Goal: Entertainment & Leisure: Consume media (video, audio)

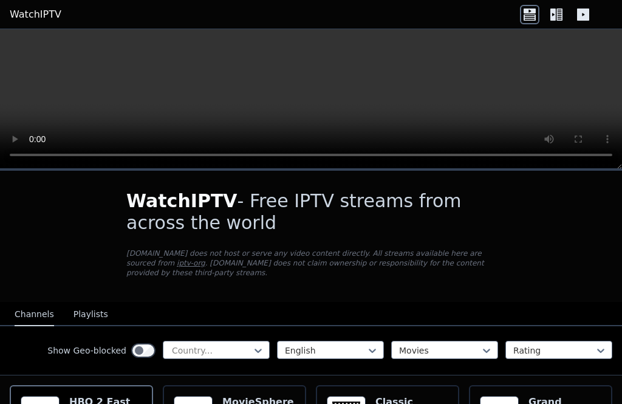
click at [314, 103] on video at bounding box center [311, 99] width 622 height 140
click at [466, 20] on icon at bounding box center [556, 14] width 19 height 19
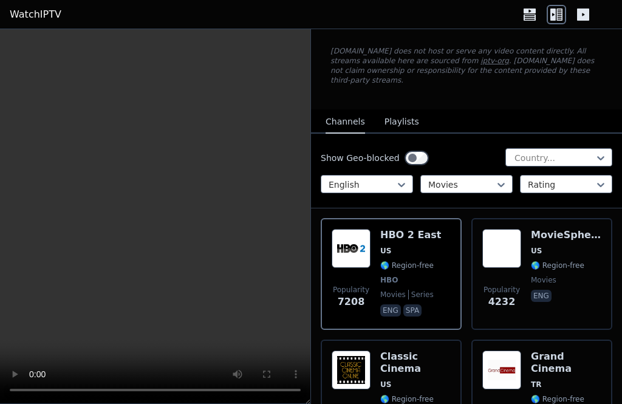
scroll to position [88, 0]
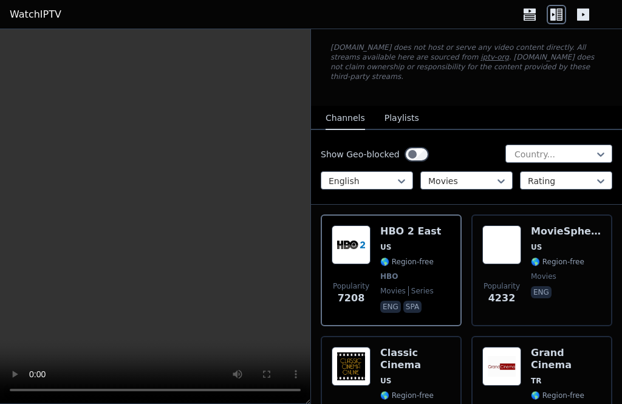
click at [466, 247] on div "MovieSphere US 🌎 Region-free movies eng" at bounding box center [566, 270] width 70 height 90
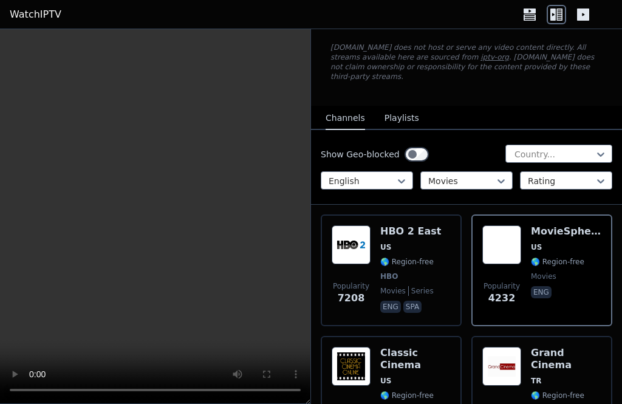
click at [159, 224] on video at bounding box center [155, 216] width 310 height 375
click at [157, 224] on video at bounding box center [155, 216] width 310 height 375
click at [157, 207] on video at bounding box center [155, 216] width 310 height 375
click at [146, 207] on video at bounding box center [155, 216] width 310 height 375
click at [210, 84] on video at bounding box center [155, 216] width 310 height 375
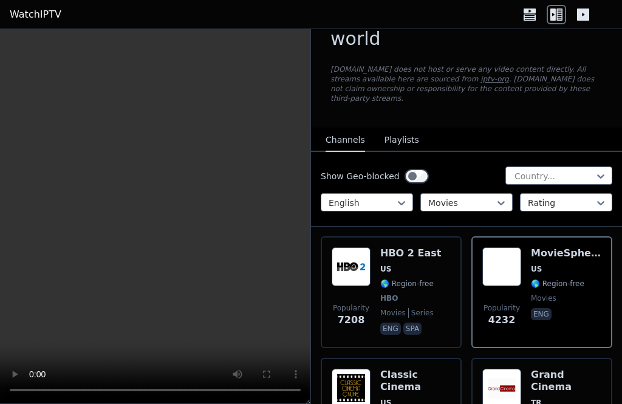
scroll to position [67, 0]
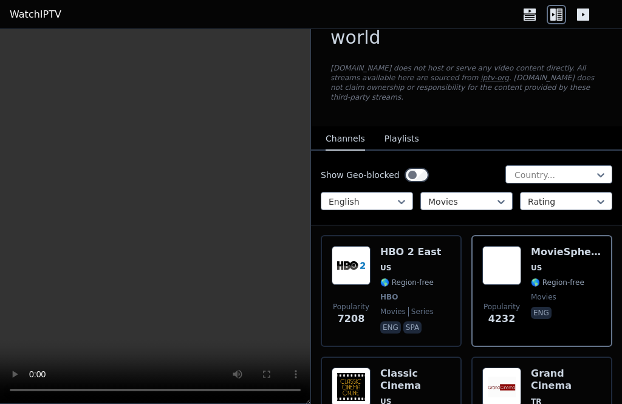
click at [392, 292] on span "HBO" at bounding box center [389, 297] width 18 height 10
click at [231, 137] on video at bounding box center [155, 216] width 310 height 375
click at [222, 205] on video at bounding box center [155, 216] width 310 height 375
click at [157, 227] on video at bounding box center [155, 216] width 310 height 375
click at [224, 161] on video at bounding box center [155, 216] width 310 height 375
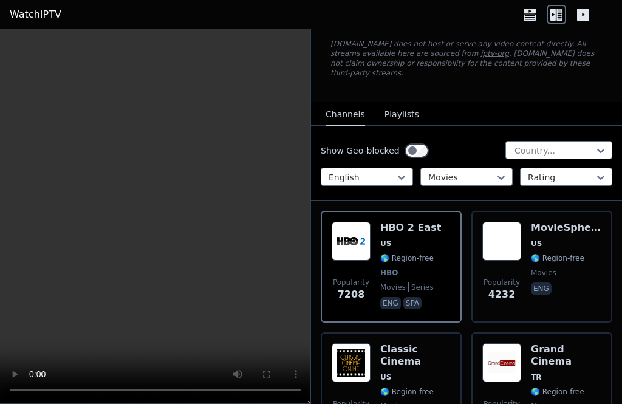
scroll to position [95, 0]
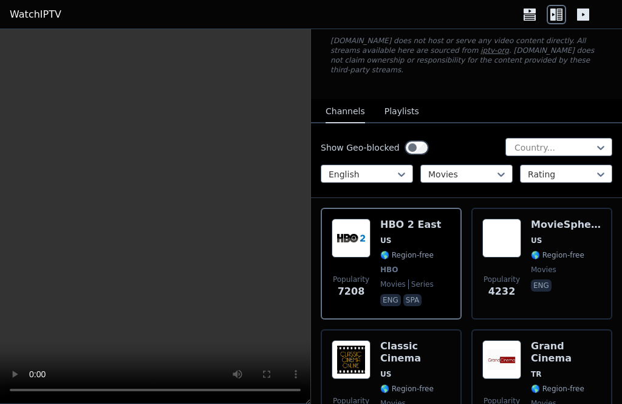
click at [466, 219] on div "MovieSphere US 🌎 Region-free movies eng" at bounding box center [566, 264] width 70 height 90
click at [159, 224] on video at bounding box center [155, 216] width 310 height 375
click at [161, 224] on video at bounding box center [155, 216] width 310 height 375
click at [258, 135] on video at bounding box center [155, 216] width 310 height 375
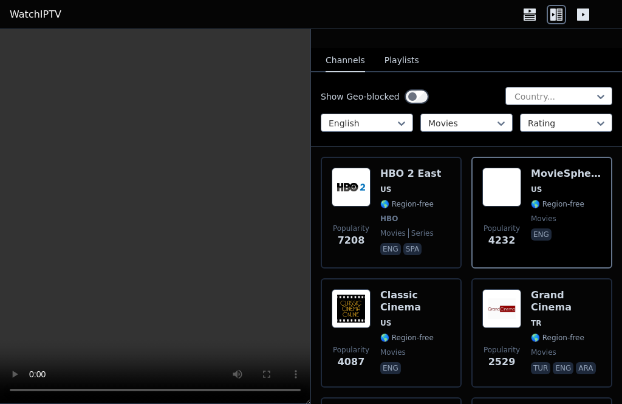
scroll to position [135, 0]
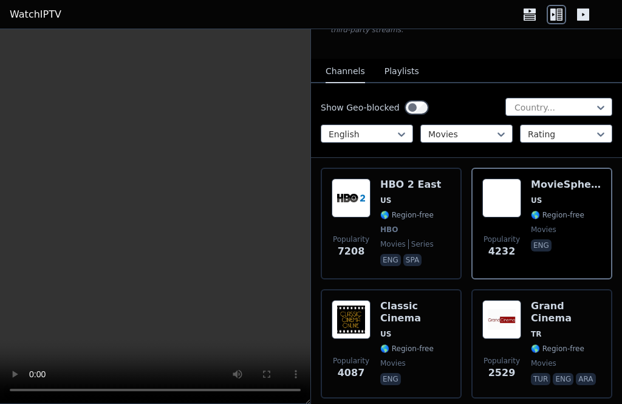
click at [81, 153] on video at bounding box center [155, 216] width 310 height 375
click at [69, 149] on video at bounding box center [155, 216] width 310 height 375
click at [64, 149] on video at bounding box center [155, 216] width 310 height 375
click at [4, 41] on video at bounding box center [155, 216] width 310 height 375
click at [7, 35] on video at bounding box center [155, 216] width 310 height 375
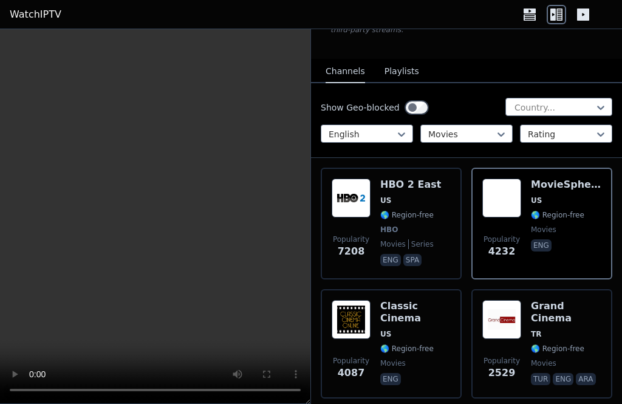
click at [132, 211] on video at bounding box center [155, 216] width 310 height 375
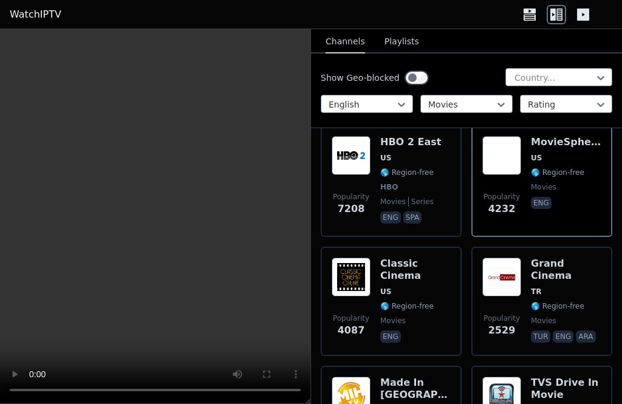
scroll to position [180, 0]
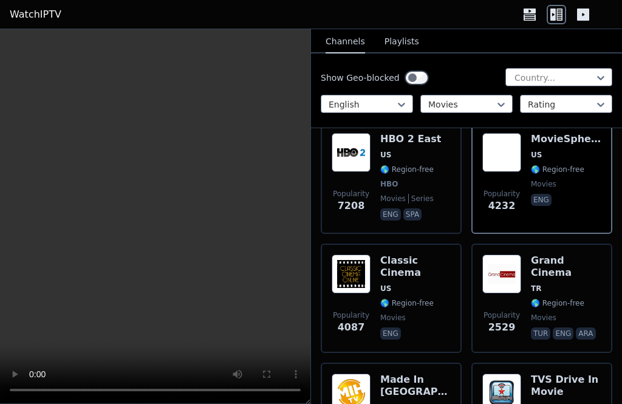
click at [368, 255] on img at bounding box center [351, 274] width 39 height 39
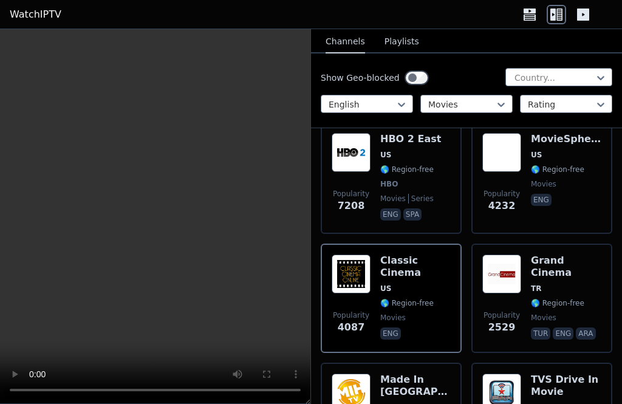
click at [466, 284] on span "TR" at bounding box center [566, 289] width 70 height 10
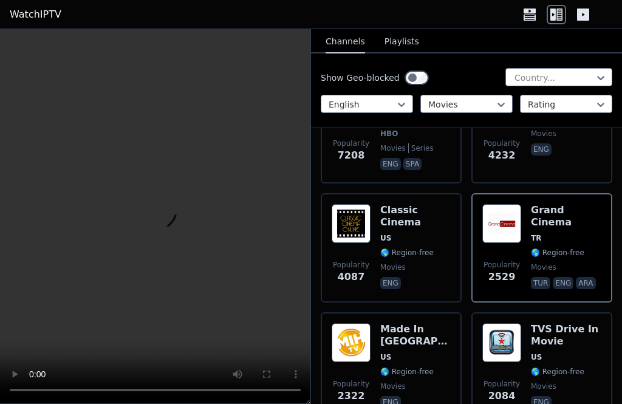
scroll to position [232, 0]
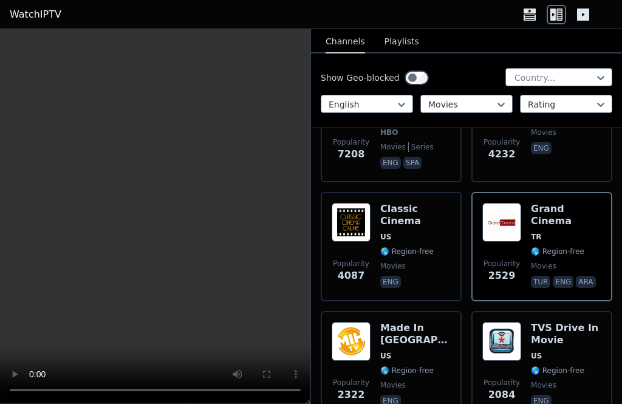
click at [413, 323] on h6 "Made In [GEOGRAPHIC_DATA]" at bounding box center [415, 334] width 70 height 24
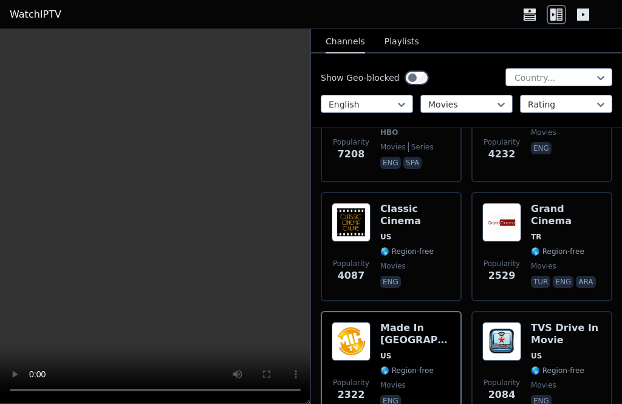
click at [466, 322] on h6 "TVS Drive In Movie" at bounding box center [566, 334] width 70 height 24
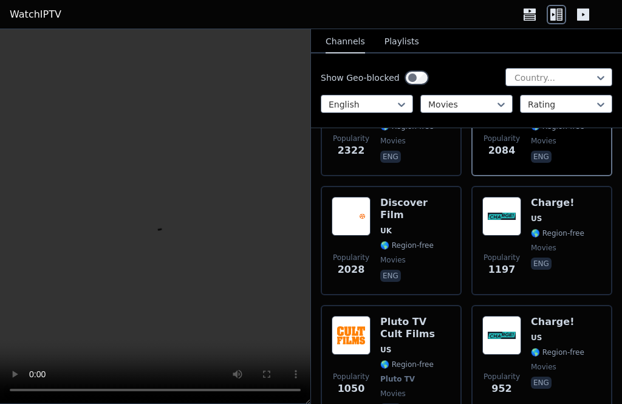
scroll to position [465, 0]
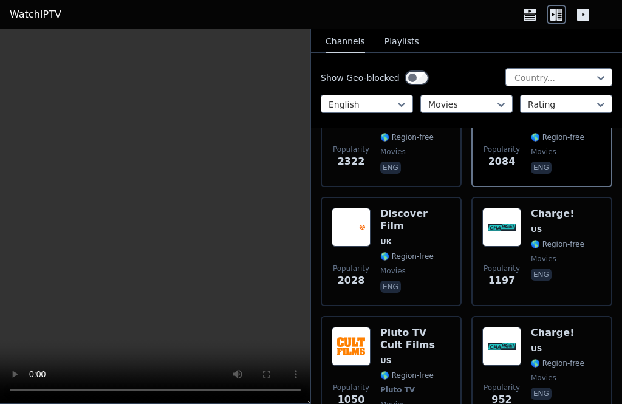
click at [431, 400] on span "movies" at bounding box center [415, 405] width 70 height 10
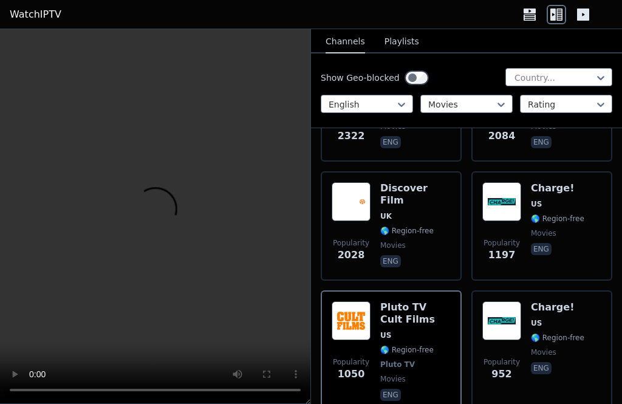
scroll to position [485, 0]
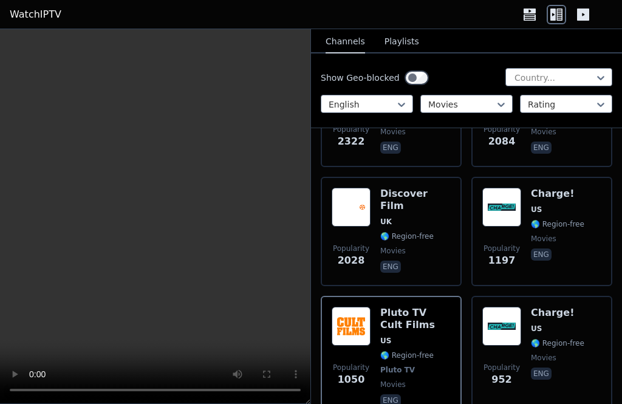
click at [420, 217] on span "UK" at bounding box center [415, 222] width 70 height 10
click at [89, 191] on video at bounding box center [155, 216] width 310 height 375
click at [466, 199] on img at bounding box center [501, 207] width 39 height 39
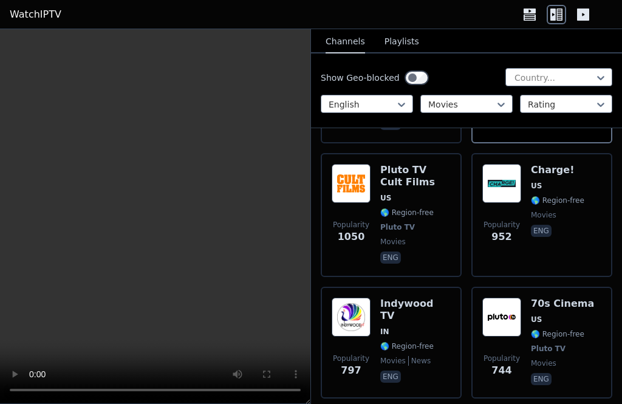
scroll to position [629, 0]
click at [408, 222] on span "Pluto TV" at bounding box center [397, 227] width 35 height 10
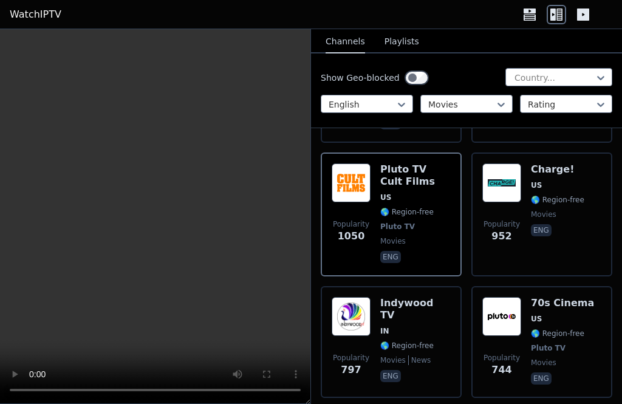
click at [466, 195] on span "🌎 Region-free" at bounding box center [557, 200] width 53 height 10
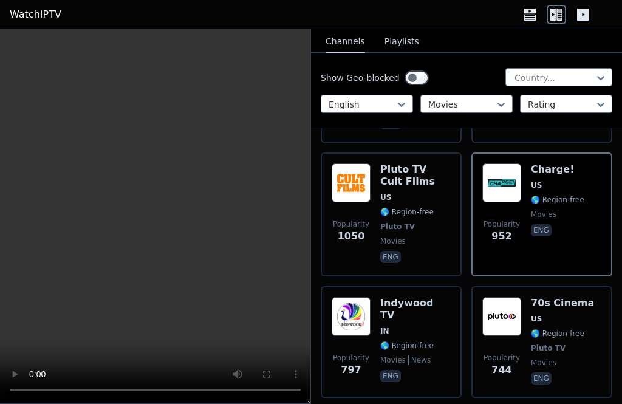
click at [162, 214] on video at bounding box center [155, 216] width 310 height 375
click at [162, 213] on video at bounding box center [155, 216] width 310 height 375
click at [163, 216] on video at bounding box center [155, 216] width 310 height 375
click at [403, 193] on span "US" at bounding box center [415, 198] width 70 height 10
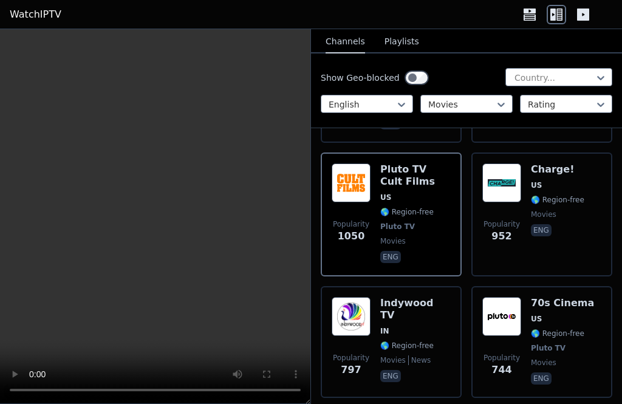
click at [245, 159] on video at bounding box center [155, 216] width 310 height 375
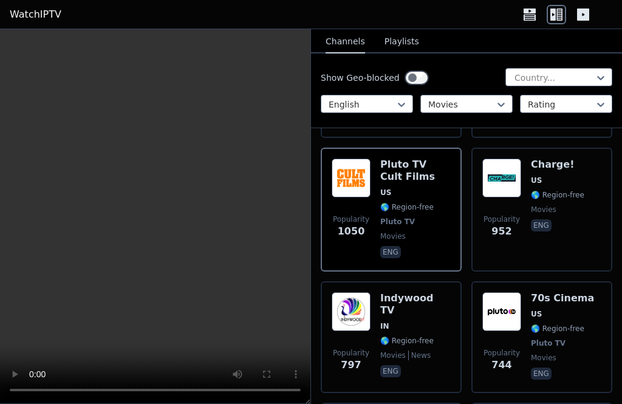
scroll to position [633, 0]
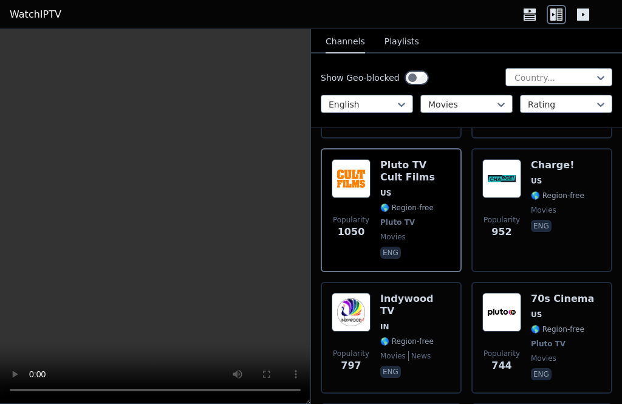
click at [466, 191] on span "🌎 Region-free" at bounding box center [557, 196] width 53 height 10
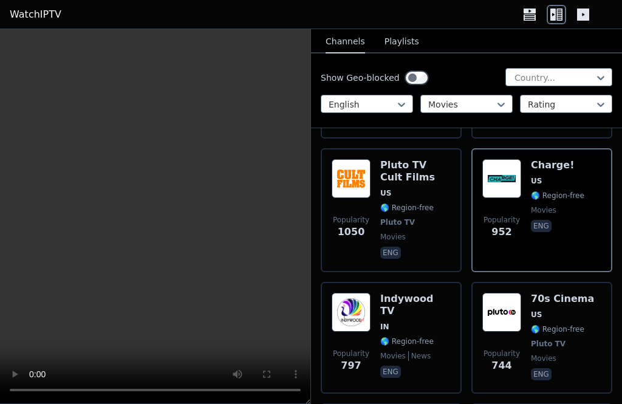
click at [406, 337] on span "🌎 Region-free" at bounding box center [406, 342] width 53 height 10
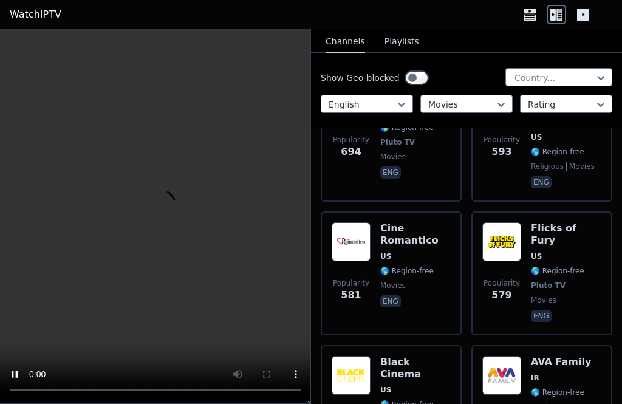
scroll to position [952, 0]
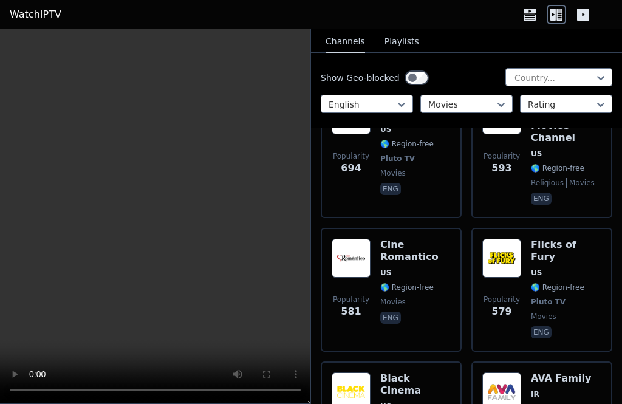
click at [466, 239] on img at bounding box center [501, 258] width 39 height 39
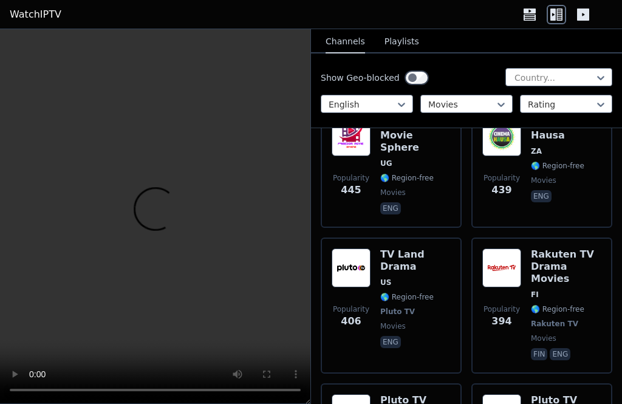
scroll to position [1342, 0]
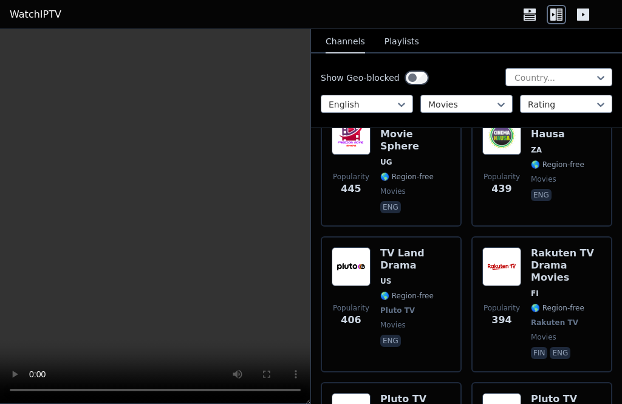
click at [466, 247] on h6 "Rakuten TV Drama Movies" at bounding box center [566, 265] width 70 height 36
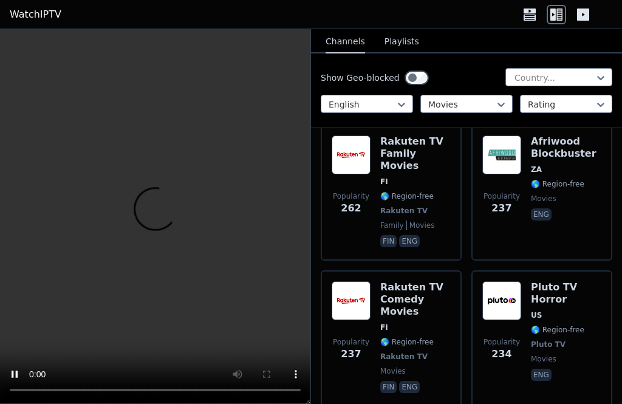
scroll to position [1837, 0]
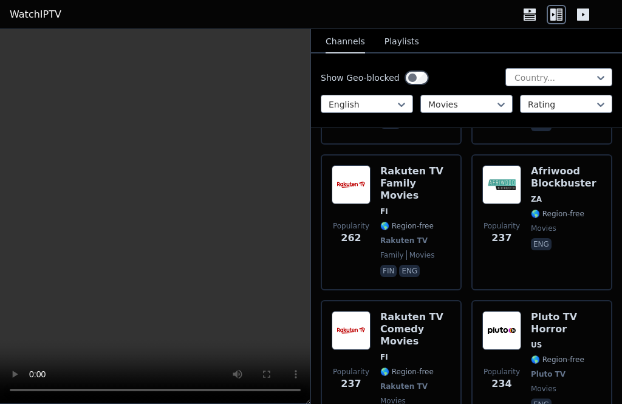
click at [466, 340] on span "US" at bounding box center [566, 345] width 70 height 10
click at [134, 167] on video at bounding box center [155, 216] width 310 height 375
click at [284, 392] on video at bounding box center [155, 216] width 310 height 375
click at [281, 392] on video at bounding box center [155, 216] width 310 height 375
click at [256, 122] on video at bounding box center [155, 216] width 310 height 375
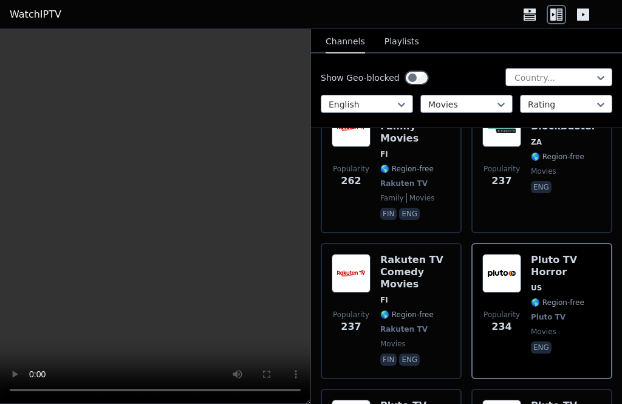
scroll to position [1893, 0]
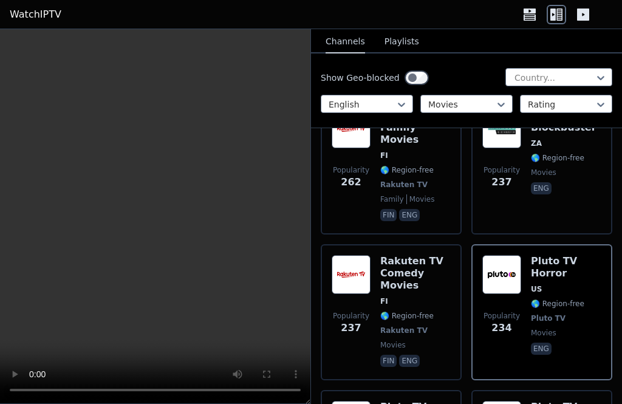
click at [156, 210] on video at bounding box center [155, 216] width 310 height 375
click at [244, 233] on video at bounding box center [155, 216] width 310 height 375
click at [89, 223] on video at bounding box center [155, 216] width 310 height 375
click at [8, 41] on video at bounding box center [155, 216] width 310 height 375
click at [146, 214] on video at bounding box center [155, 216] width 310 height 375
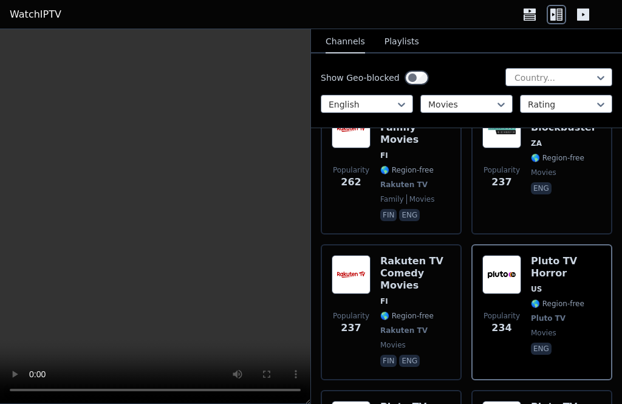
click at [53, 135] on video at bounding box center [155, 216] width 310 height 375
click at [80, 231] on video at bounding box center [155, 216] width 310 height 375
click at [81, 242] on video at bounding box center [155, 216] width 310 height 375
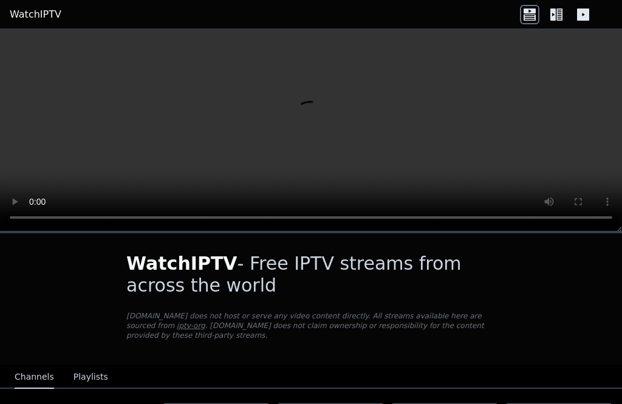
click at [309, 128] on video at bounding box center [311, 130] width 622 height 202
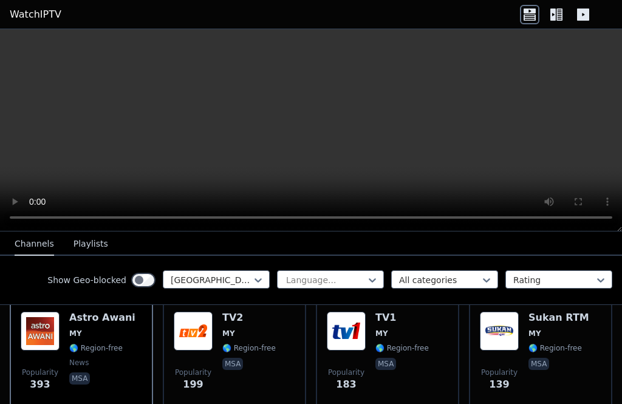
scroll to position [148, 0]
click at [365, 315] on img at bounding box center [346, 330] width 39 height 39
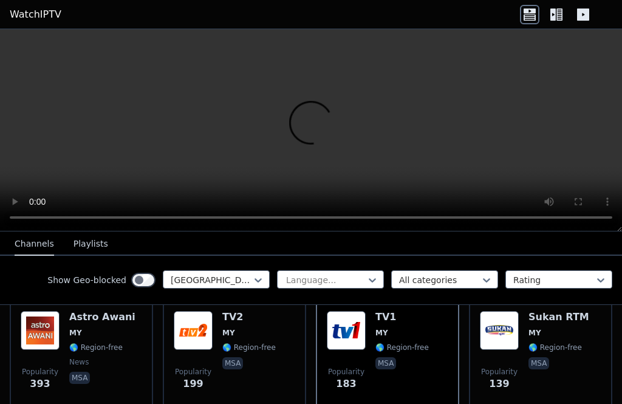
click at [223, 328] on span "MY" at bounding box center [228, 333] width 13 height 10
click at [98, 343] on span "🌎 Region-free" at bounding box center [95, 348] width 53 height 10
click at [394, 325] on div "TV1 MY 🌎 Region-free msa" at bounding box center [401, 354] width 53 height 87
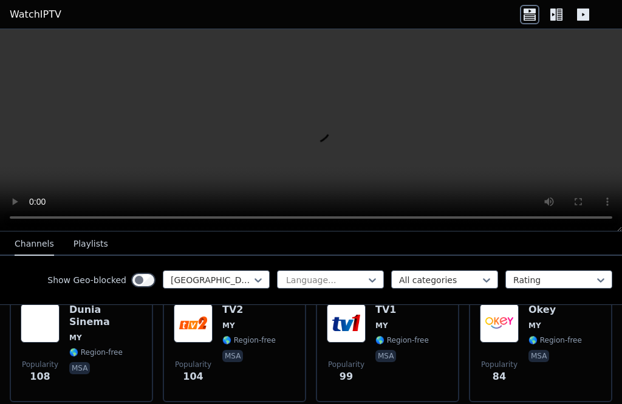
scroll to position [279, 0]
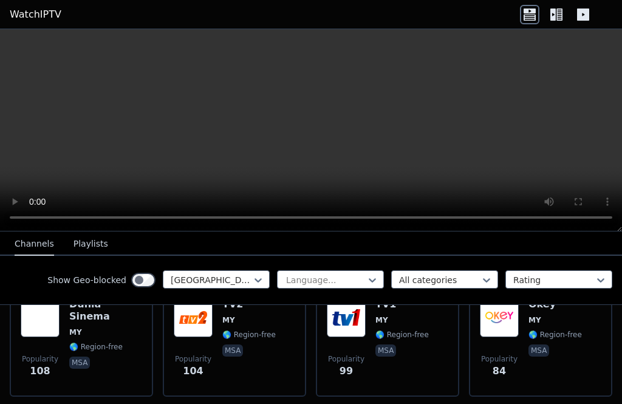
click at [358, 335] on img at bounding box center [346, 317] width 39 height 39
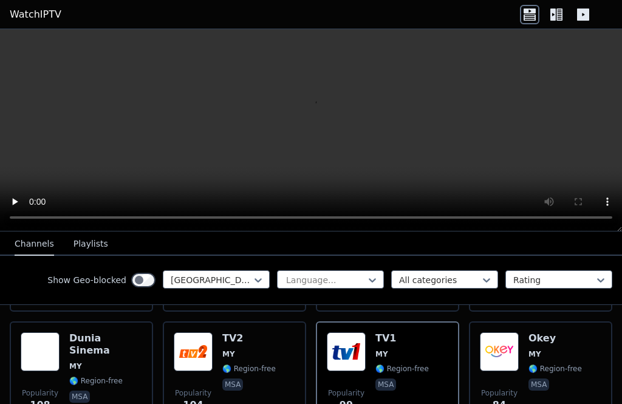
scroll to position [247, 0]
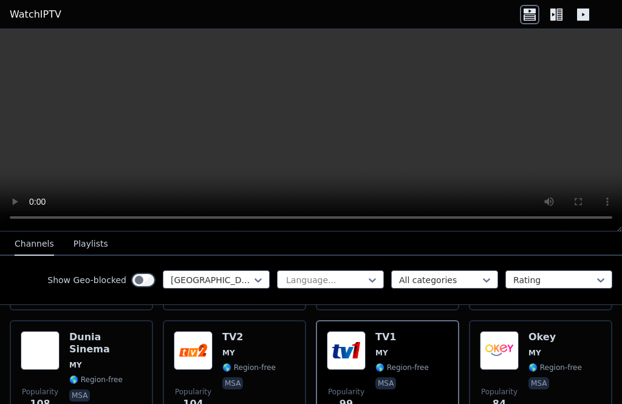
click at [99, 339] on h6 "Dunia Sinema" at bounding box center [105, 343] width 73 height 24
click at [212, 344] on img at bounding box center [193, 350] width 39 height 39
click at [309, 138] on video at bounding box center [311, 130] width 622 height 202
click at [359, 362] on img at bounding box center [346, 350] width 39 height 39
click at [466, 346] on img at bounding box center [499, 350] width 39 height 39
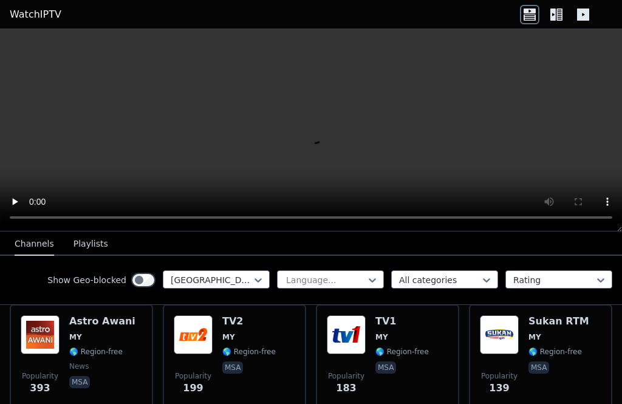
scroll to position [144, 0]
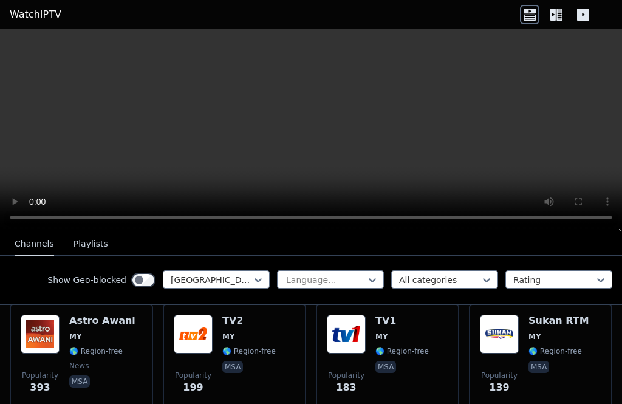
click at [466, 337] on img at bounding box center [499, 334] width 39 height 39
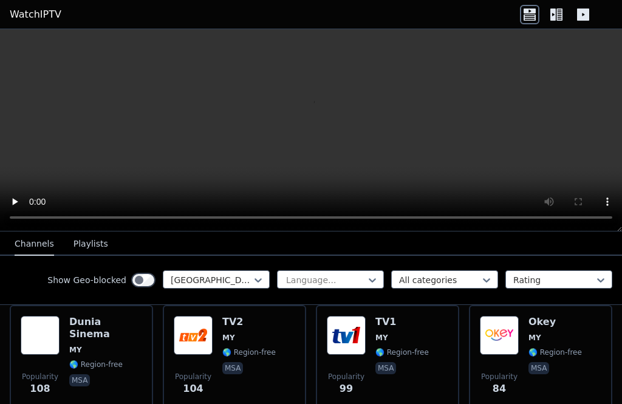
scroll to position [263, 0]
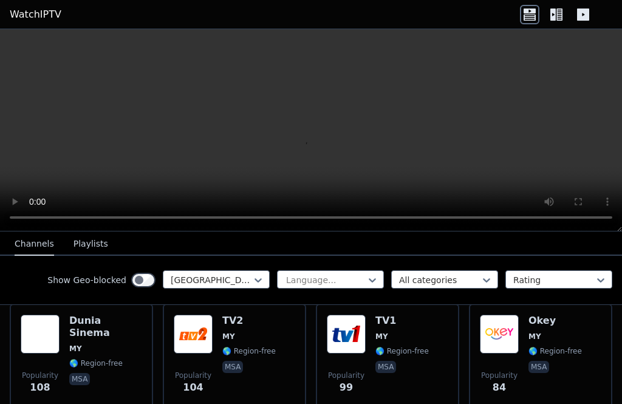
click at [466, 12] on icon at bounding box center [560, 15] width 6 height 12
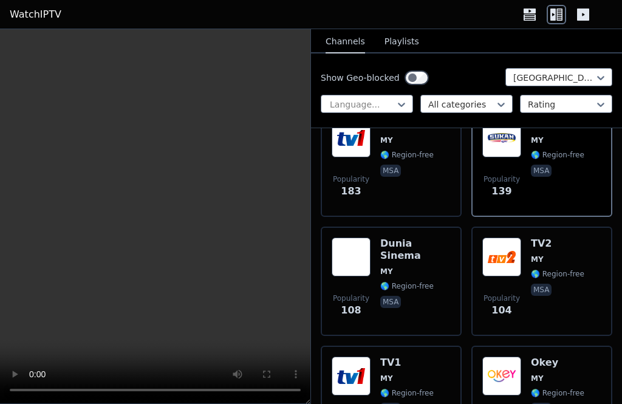
scroll to position [317, 0]
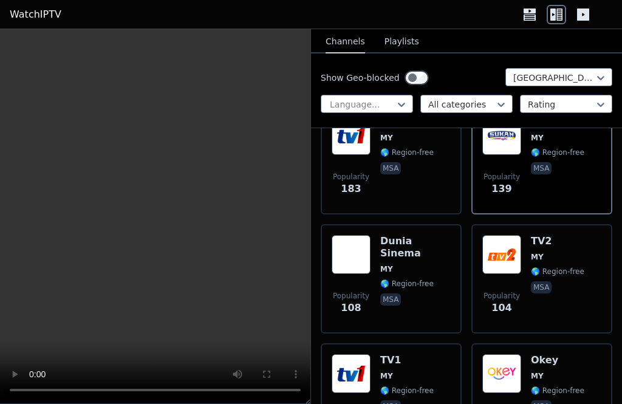
click at [425, 279] on span "🌎 Region-free" at bounding box center [406, 284] width 53 height 10
click at [466, 235] on img at bounding box center [501, 254] width 39 height 39
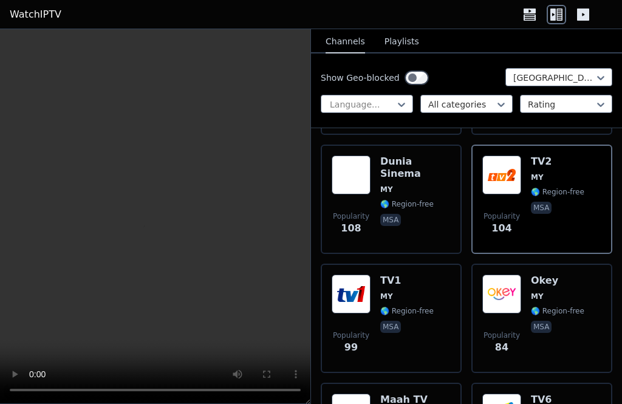
scroll to position [397, 0]
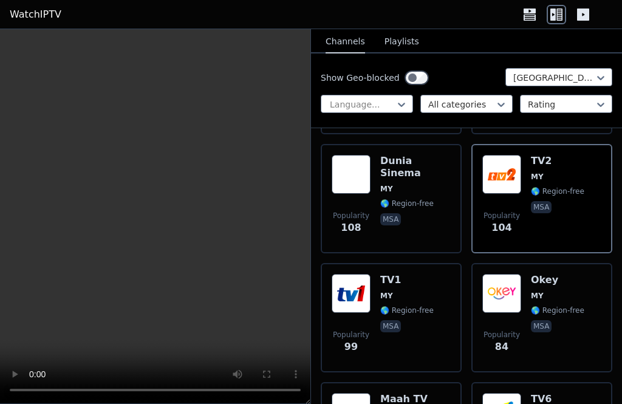
click at [420, 291] on span "MY" at bounding box center [406, 296] width 53 height 10
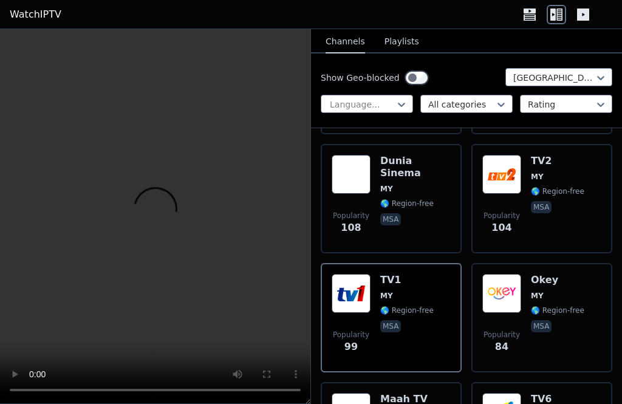
click at [466, 291] on span "MY" at bounding box center [537, 296] width 13 height 10
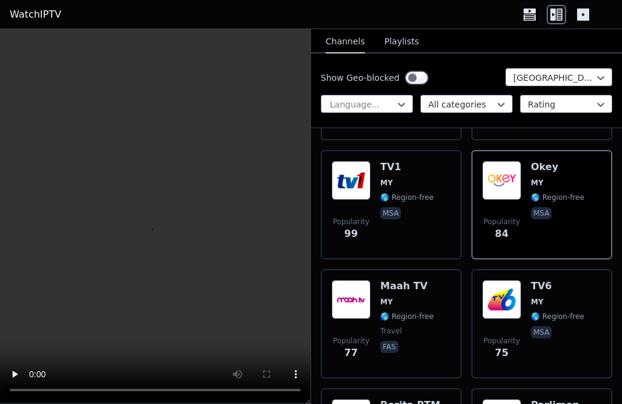
scroll to position [512, 0]
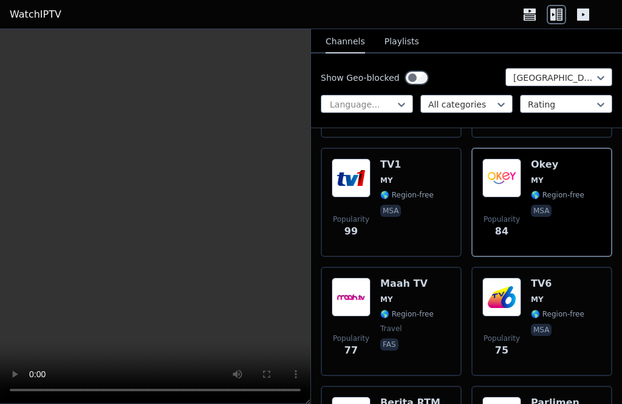
click at [414, 284] on div "Maah TV MY 🌎 Region-free travel fas" at bounding box center [406, 321] width 53 height 87
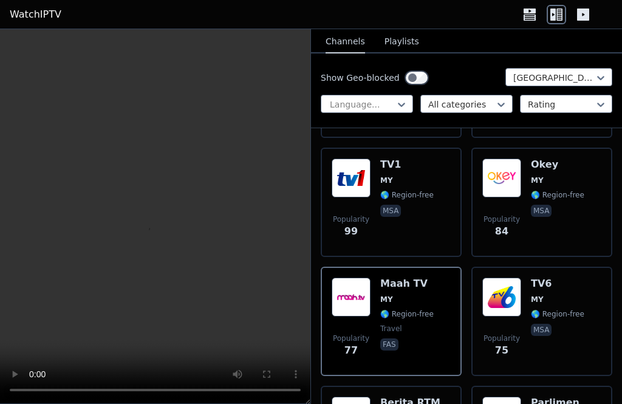
click at [161, 215] on video at bounding box center [155, 216] width 310 height 375
click at [148, 222] on video at bounding box center [155, 216] width 310 height 375
click at [146, 220] on video at bounding box center [155, 216] width 310 height 375
click at [216, 79] on video at bounding box center [155, 216] width 310 height 375
click at [466, 278] on img at bounding box center [501, 297] width 39 height 39
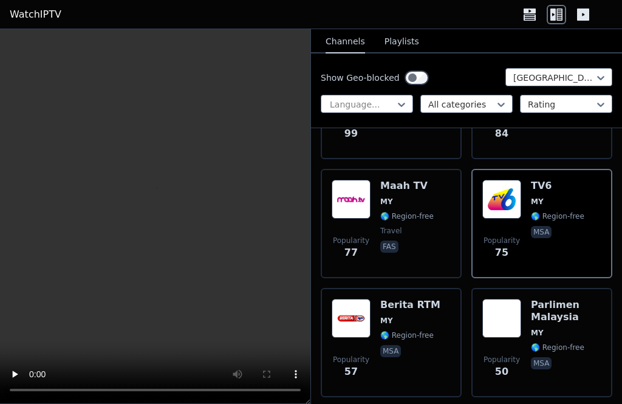
scroll to position [614, 0]
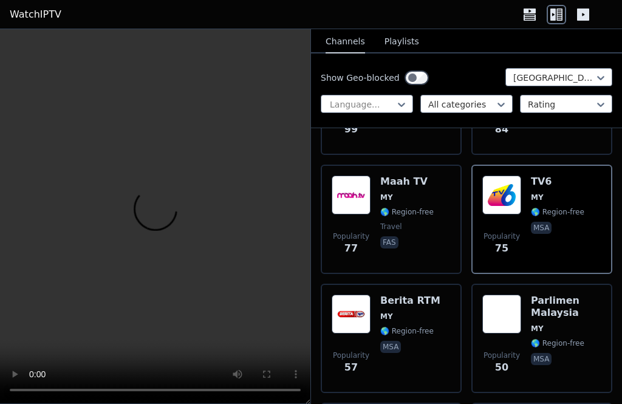
click at [420, 326] on span "🌎 Region-free" at bounding box center [406, 331] width 53 height 10
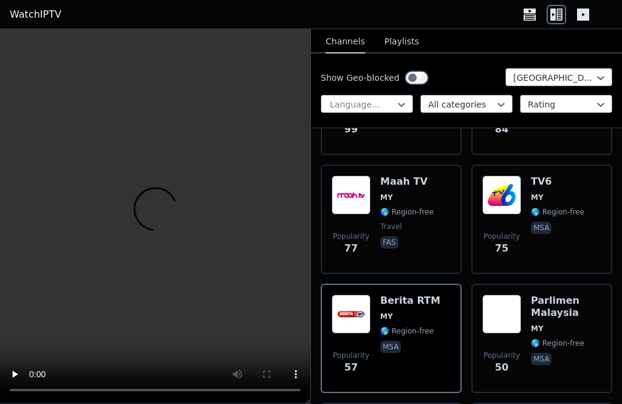
click at [466, 300] on div "Parlimen Malaysia MY 🌎 Region-free msa" at bounding box center [566, 338] width 70 height 87
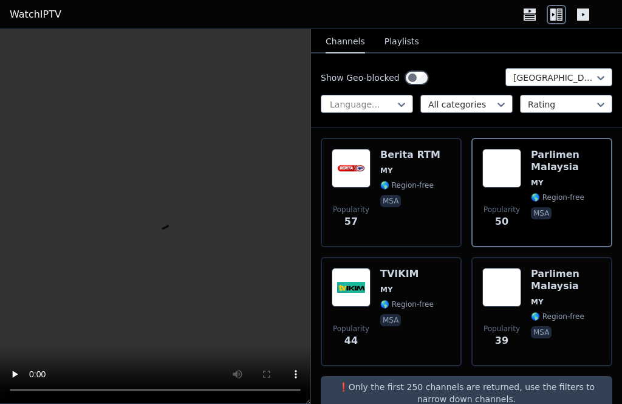
scroll to position [762, 0]
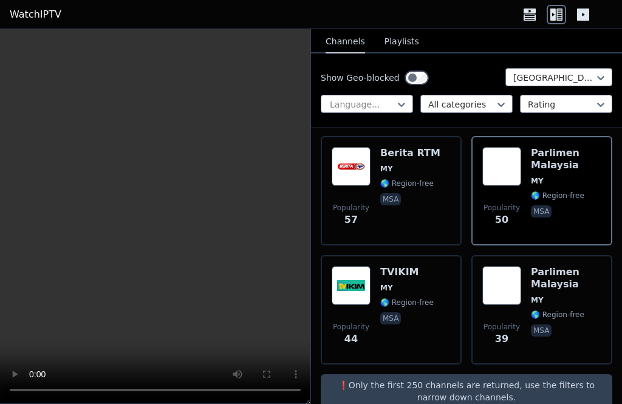
click at [421, 298] on span "🌎 Region-free" at bounding box center [406, 303] width 53 height 10
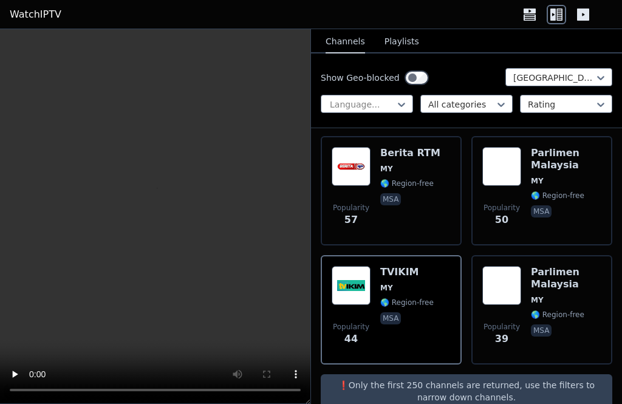
click at [466, 271] on div "Parlimen Malaysia MY 🌎 Region-free msa" at bounding box center [566, 309] width 70 height 87
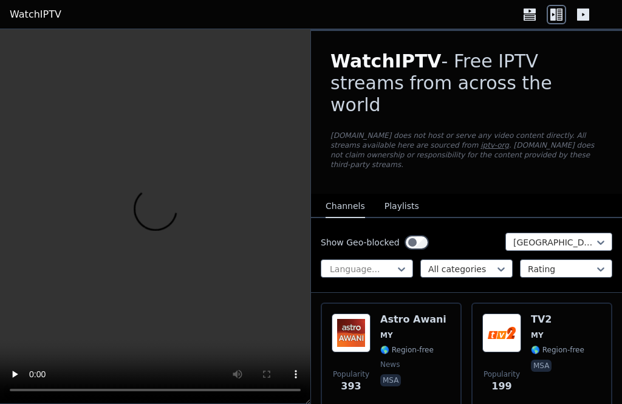
scroll to position [0, 0]
